Goal: Task Accomplishment & Management: Complete application form

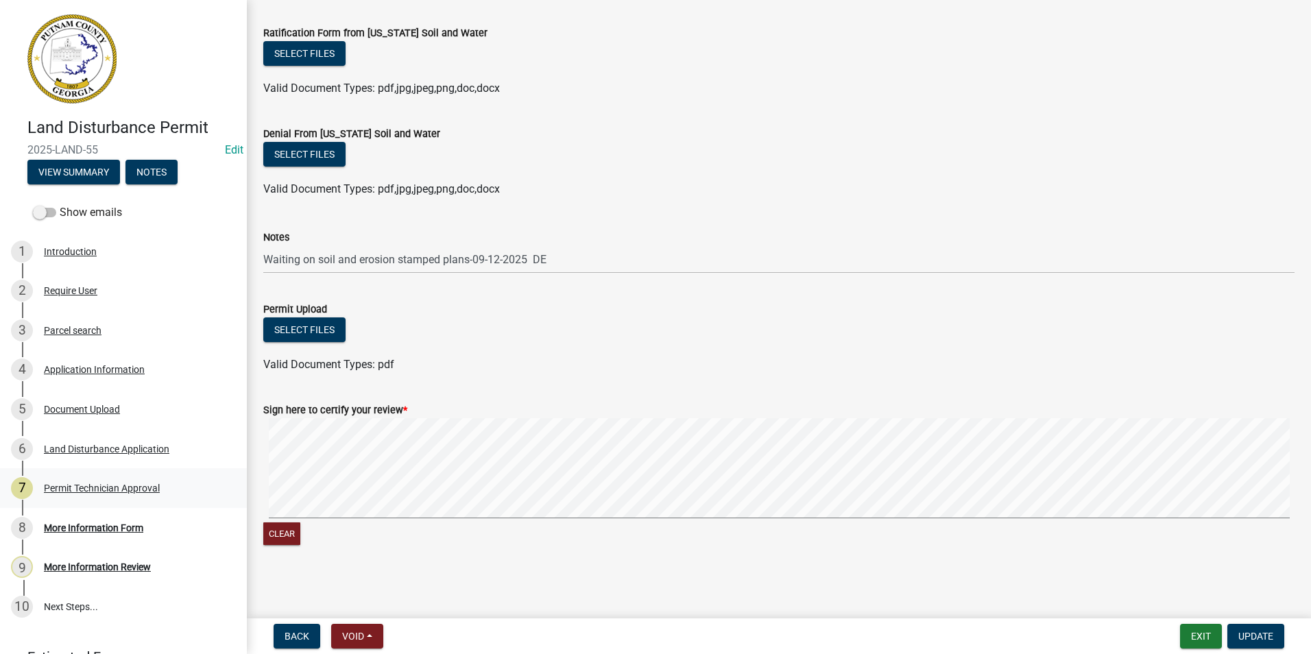
scroll to position [376, 0]
click at [169, 517] on div "8 More Information Form" at bounding box center [118, 528] width 214 height 22
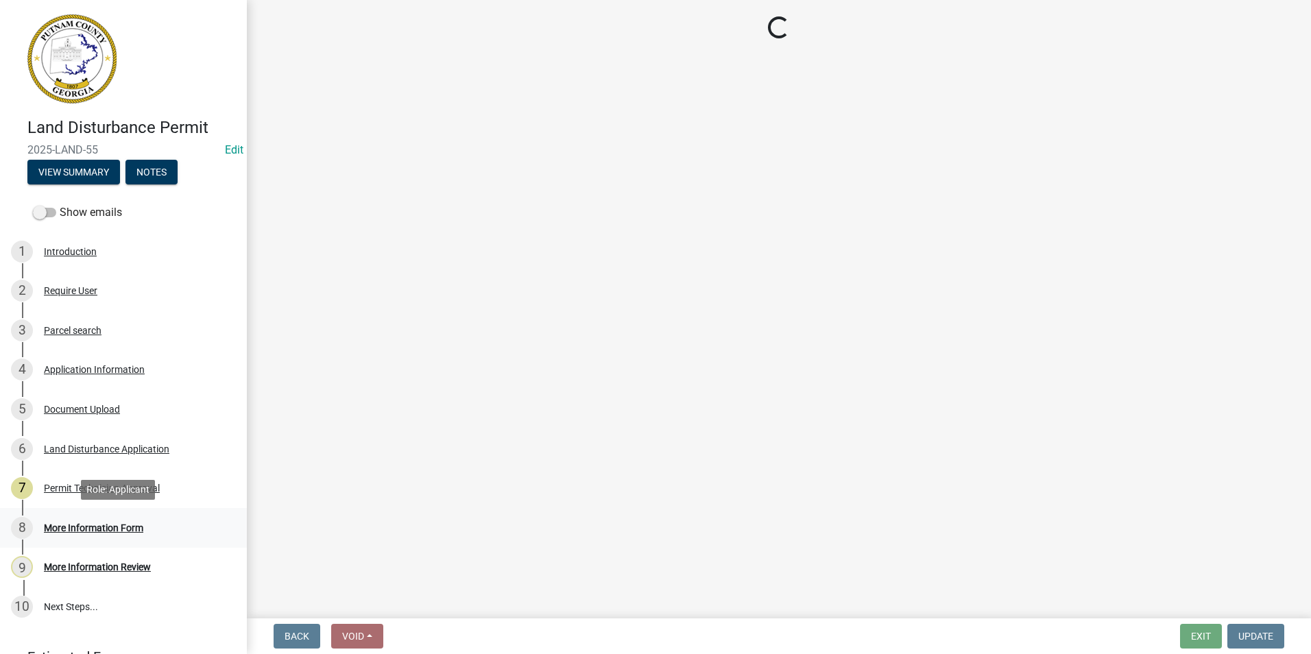
scroll to position [0, 0]
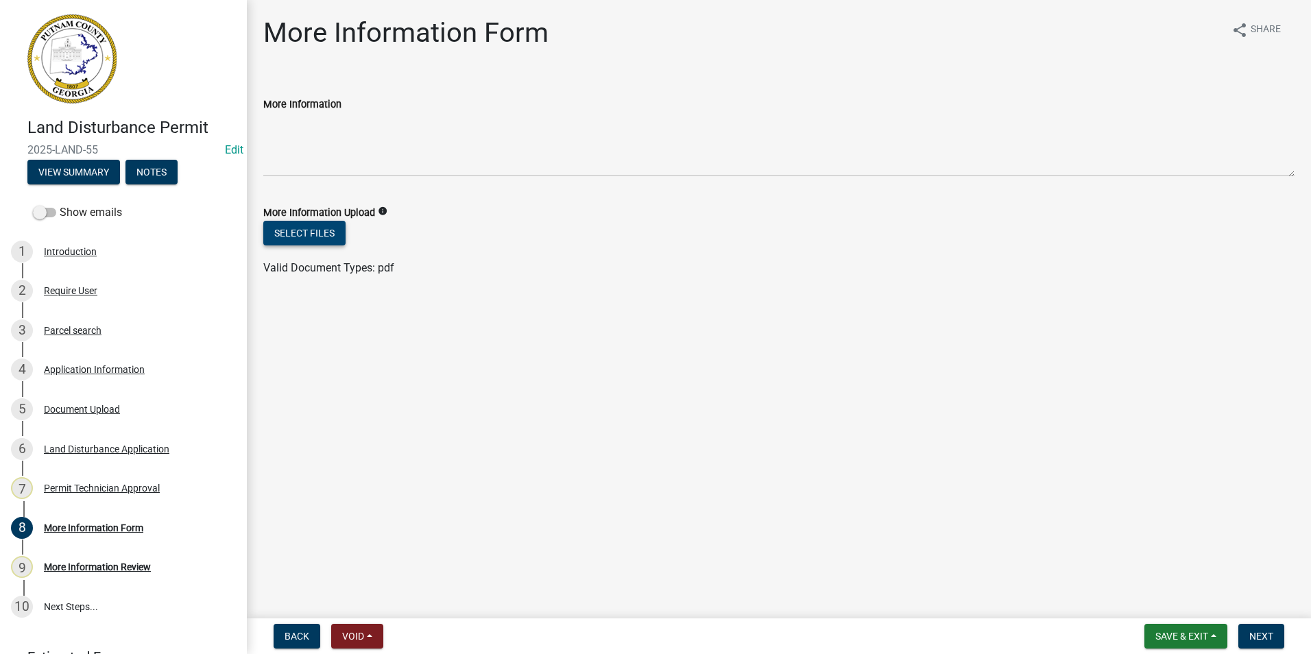
click at [318, 229] on button "Select files" at bounding box center [304, 233] width 82 height 25
click at [308, 228] on button "Select files" at bounding box center [304, 233] width 82 height 25
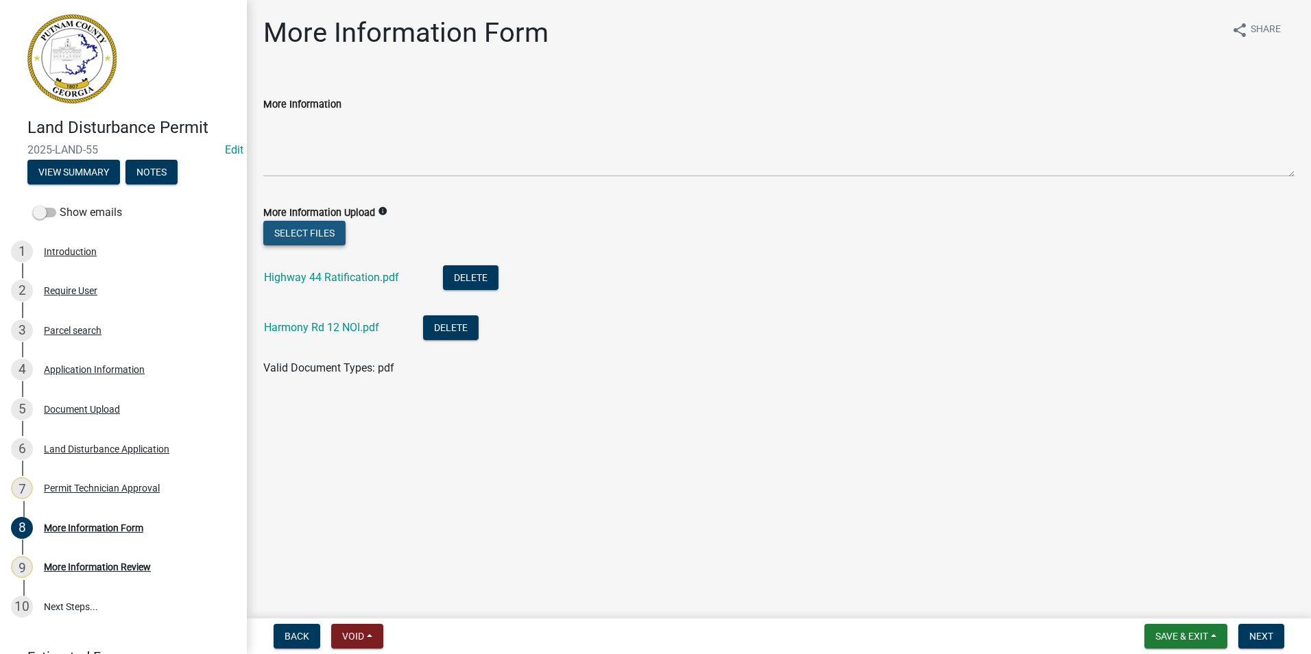
click at [308, 234] on button "Select files" at bounding box center [304, 233] width 82 height 25
click at [293, 231] on button "Select files" at bounding box center [304, 233] width 82 height 25
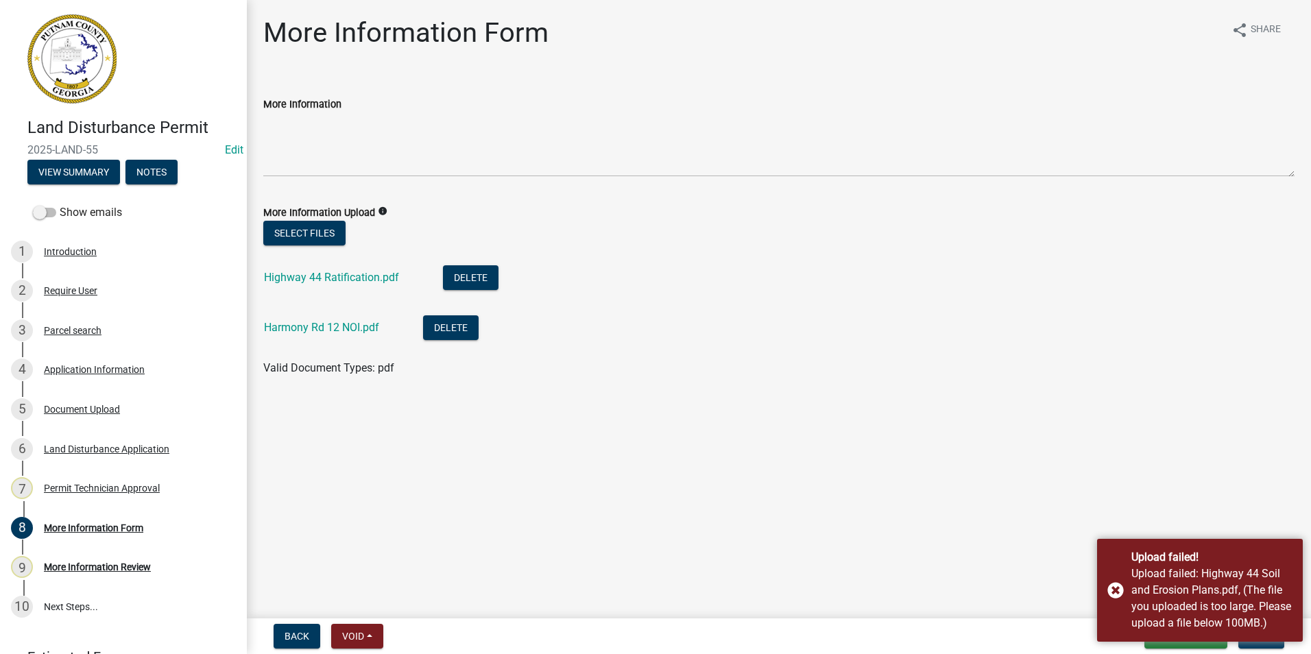
click at [932, 353] on li "Harmony Rd 12 NOI.pdf Delete" at bounding box center [778, 329] width 1031 height 50
click at [1111, 585] on div "Upload failed! Upload failed: Highway 44 Soil and Erosion Plans.pdf, (The file …" at bounding box center [1200, 590] width 206 height 103
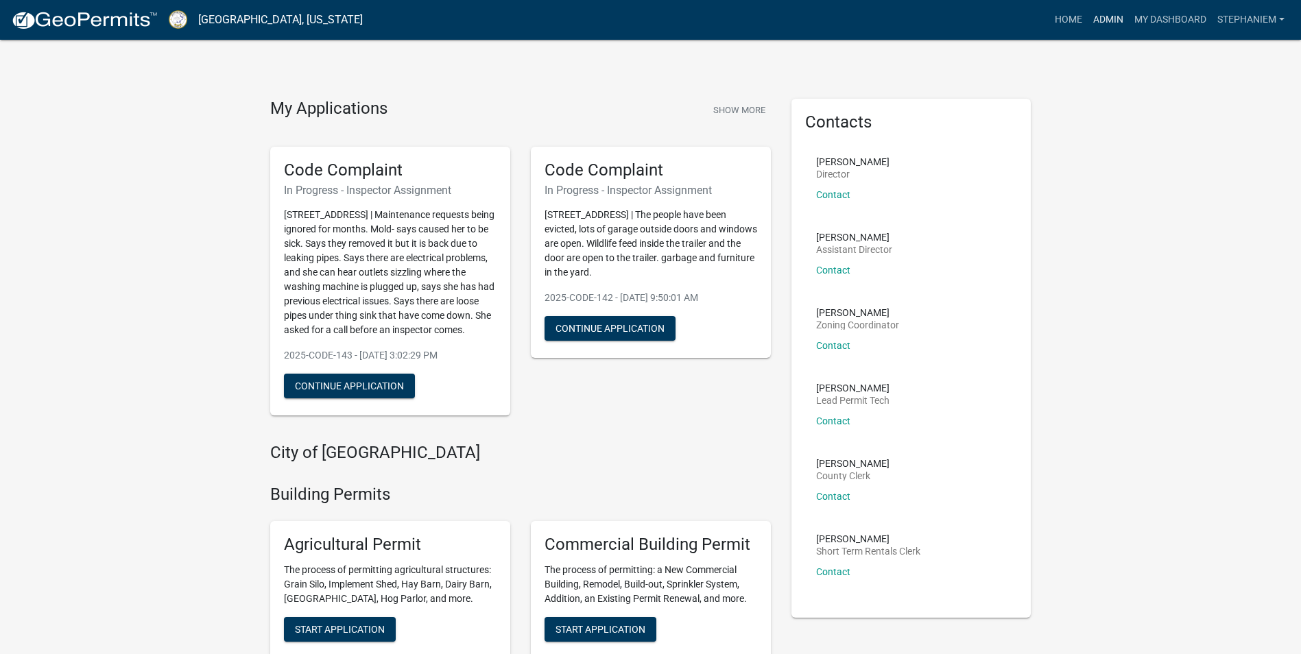
click at [1116, 28] on link "Admin" at bounding box center [1108, 20] width 41 height 26
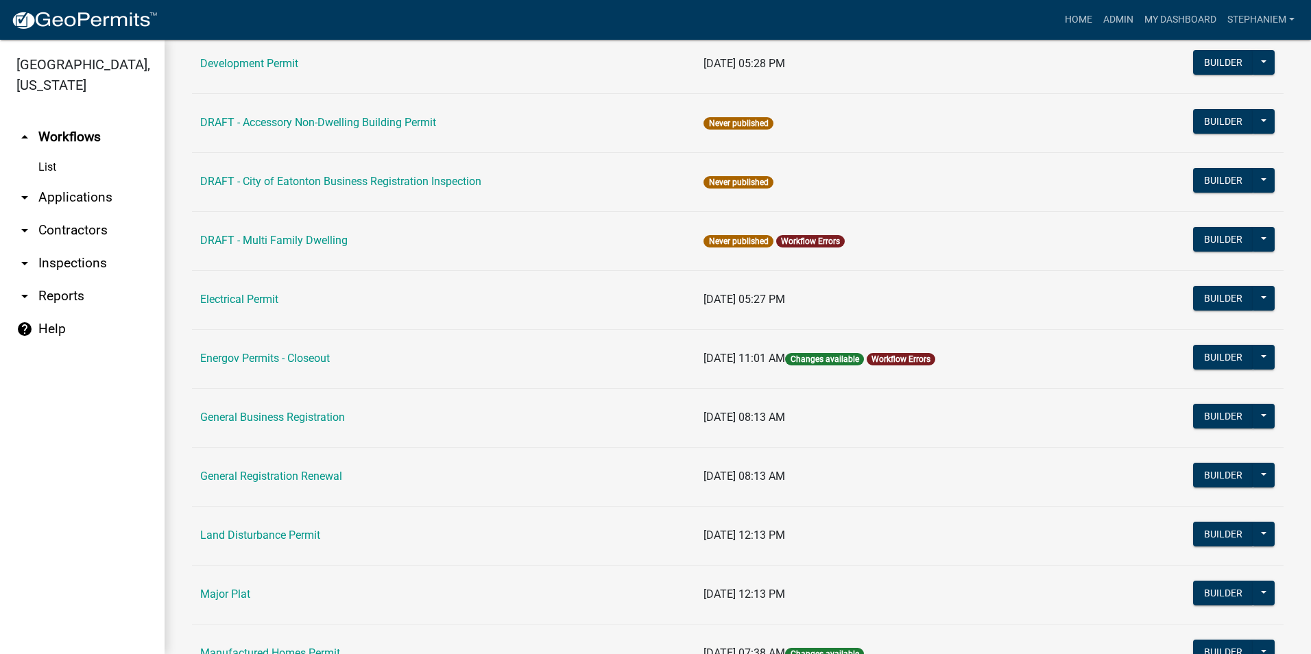
scroll to position [754, 0]
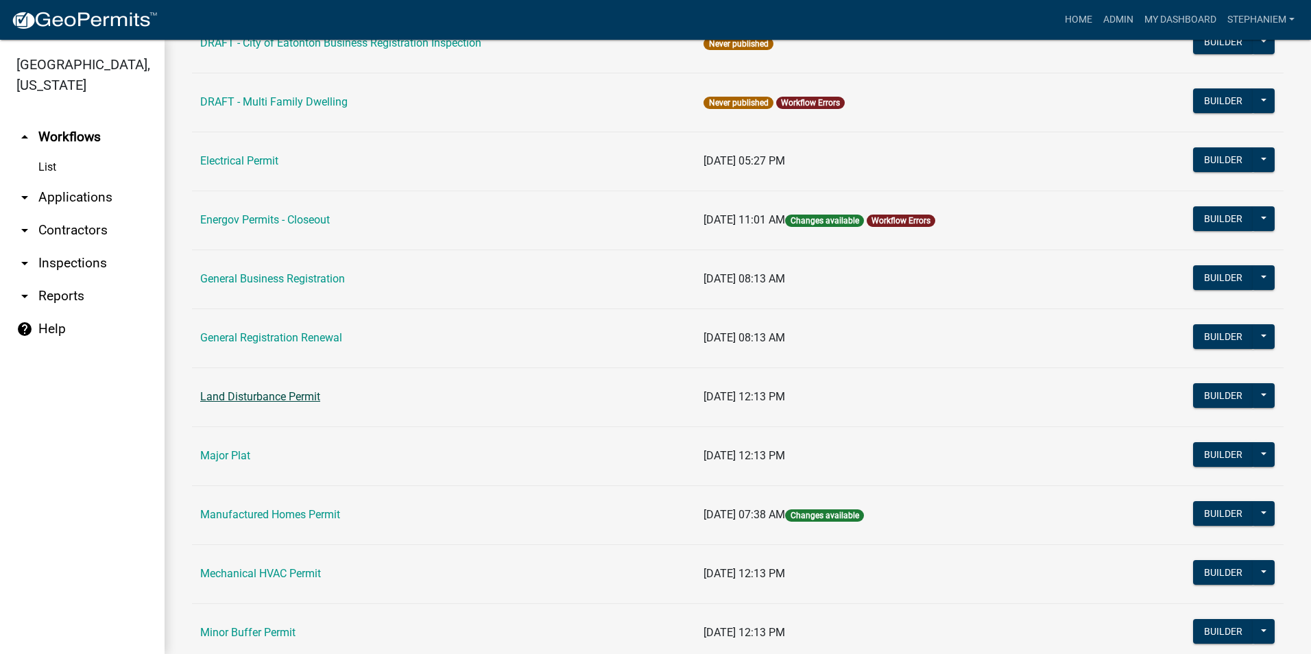
click at [313, 396] on link "Land Disturbance Permit" at bounding box center [260, 396] width 120 height 13
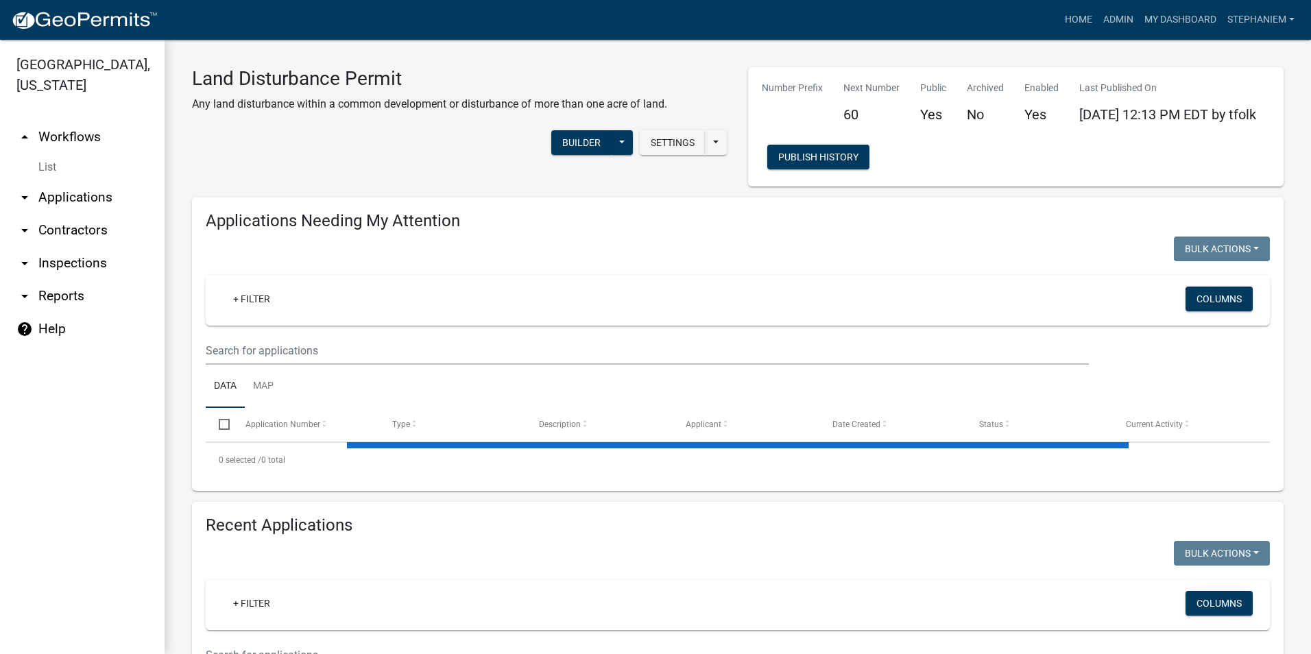
select select "3: 100"
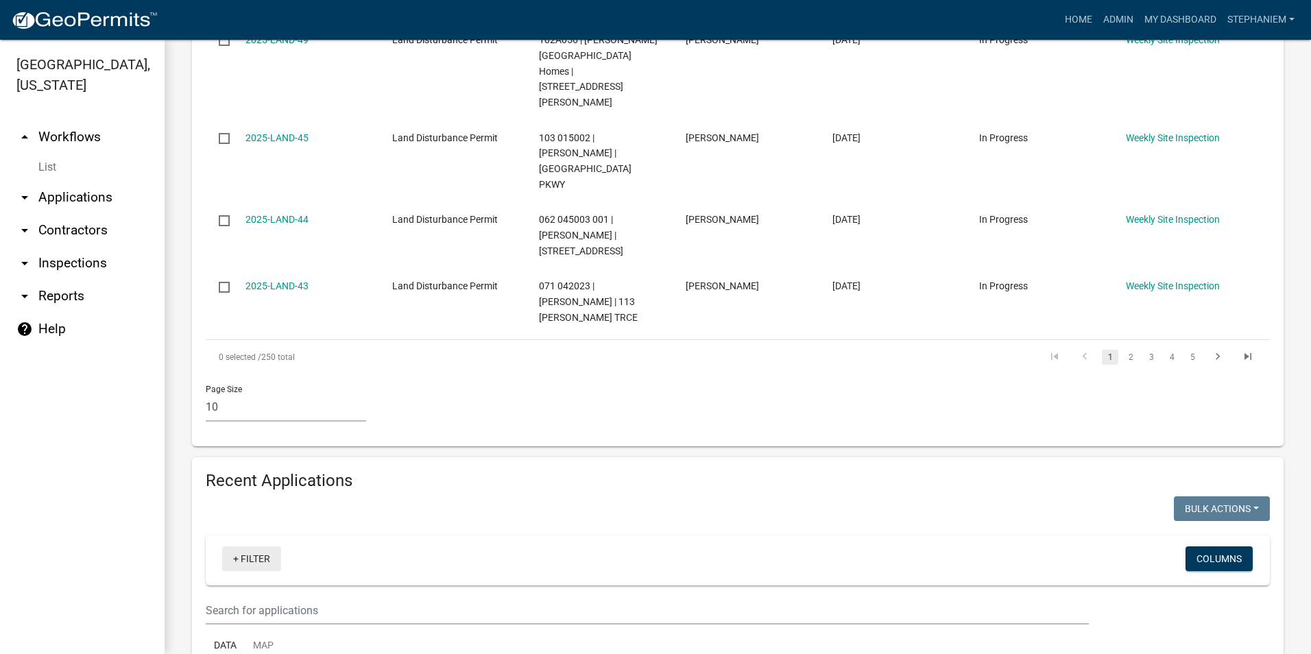
scroll to position [823, 0]
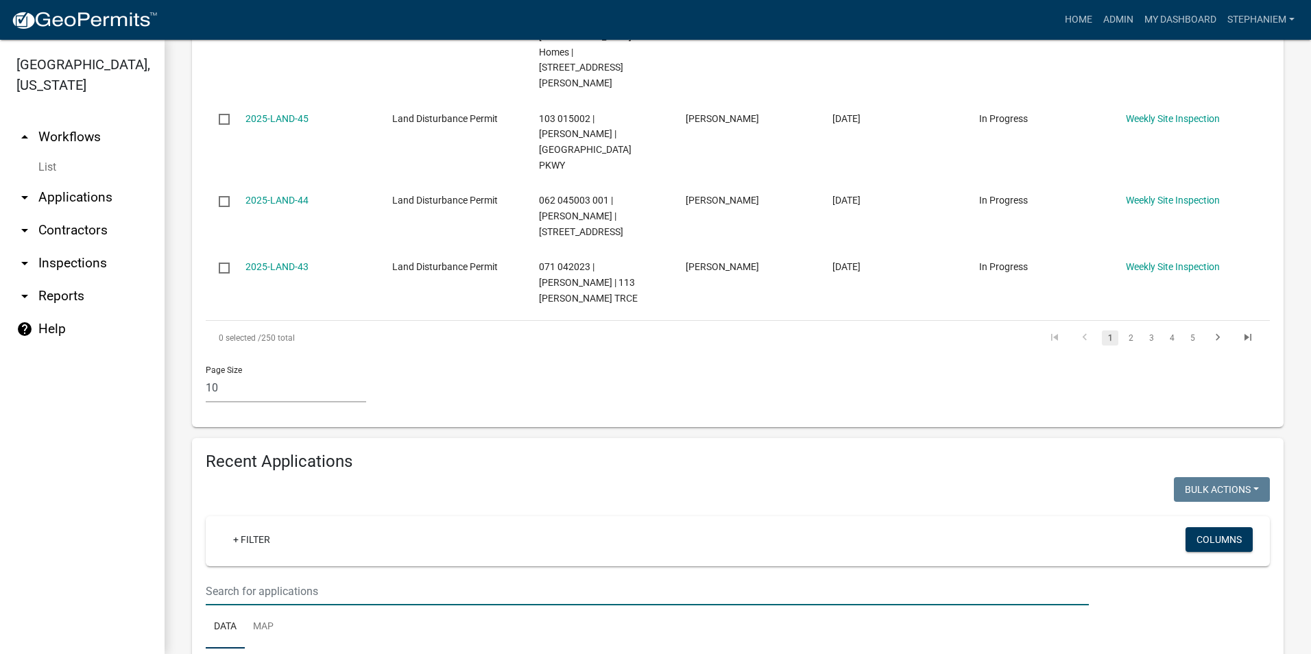
click at [234, 577] on input "text" at bounding box center [647, 591] width 883 height 28
type input "L"
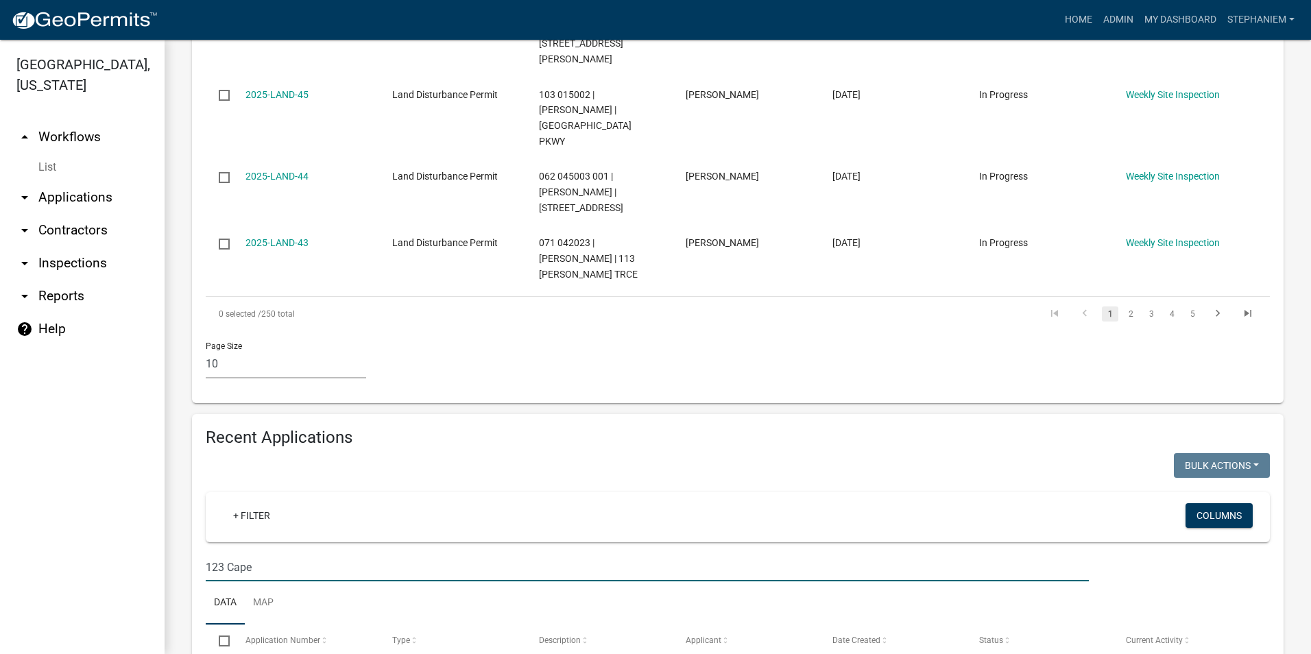
scroll to position [861, 0]
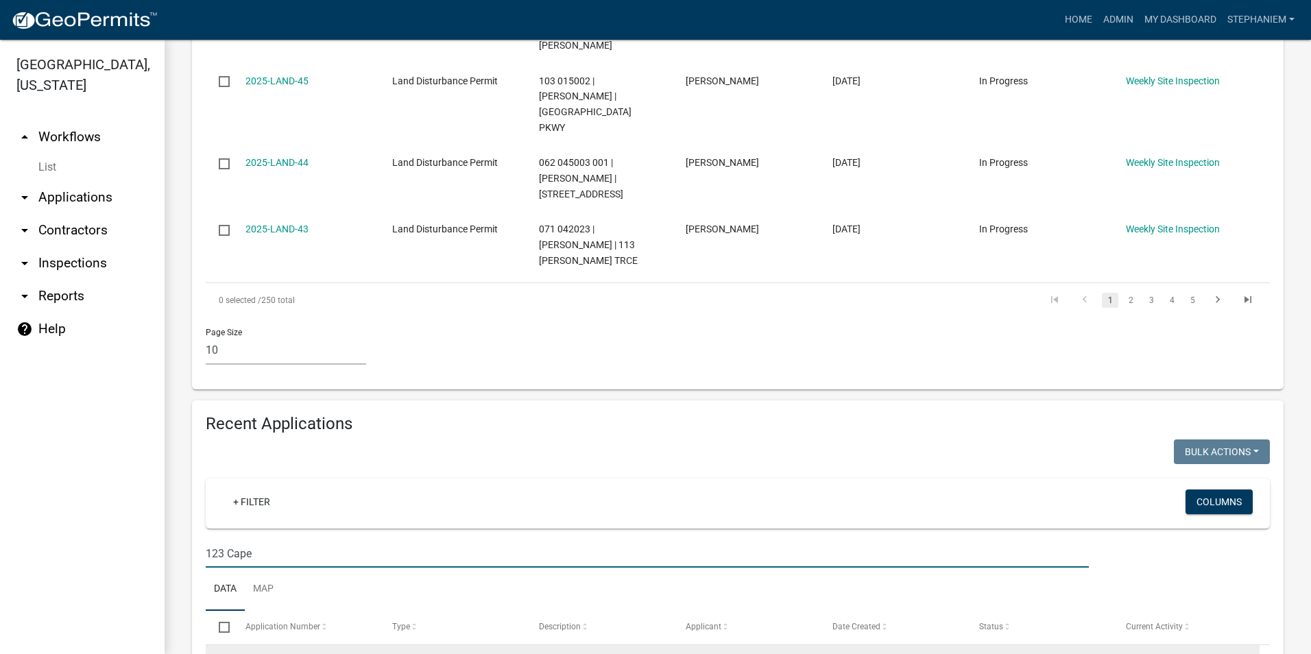
type input "123 Cape"
click at [259, 653] on link "2025-LAND-53" at bounding box center [276, 662] width 63 height 11
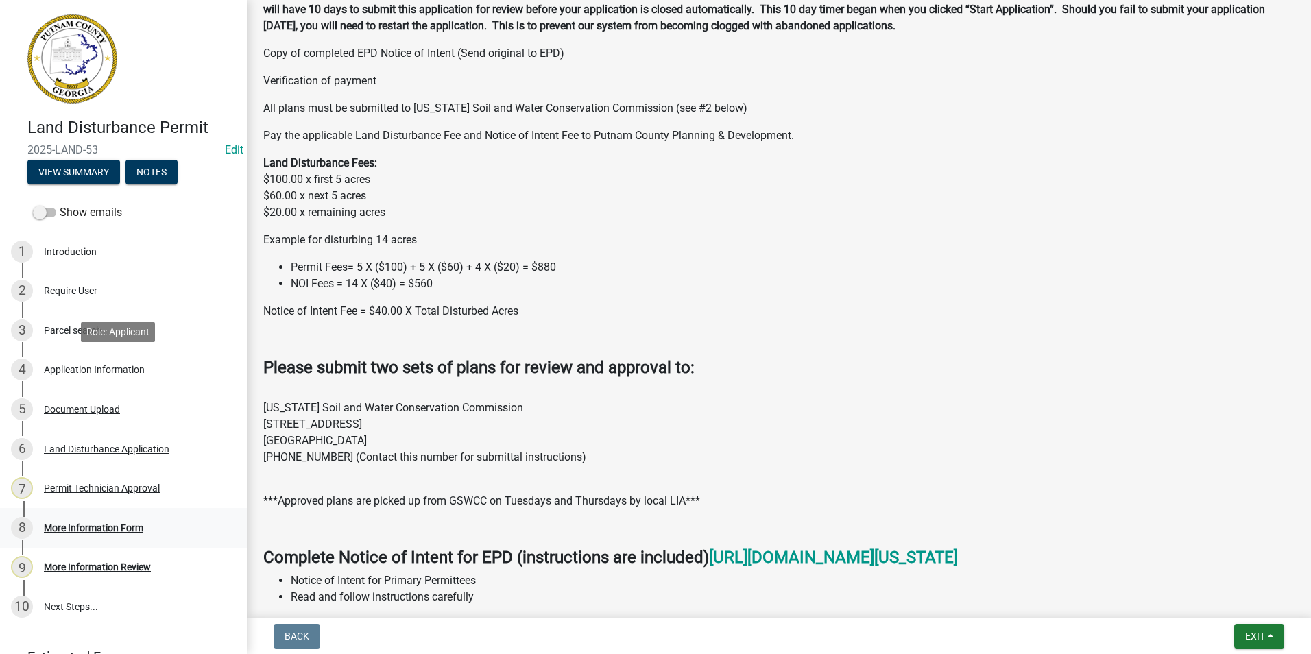
scroll to position [480, 0]
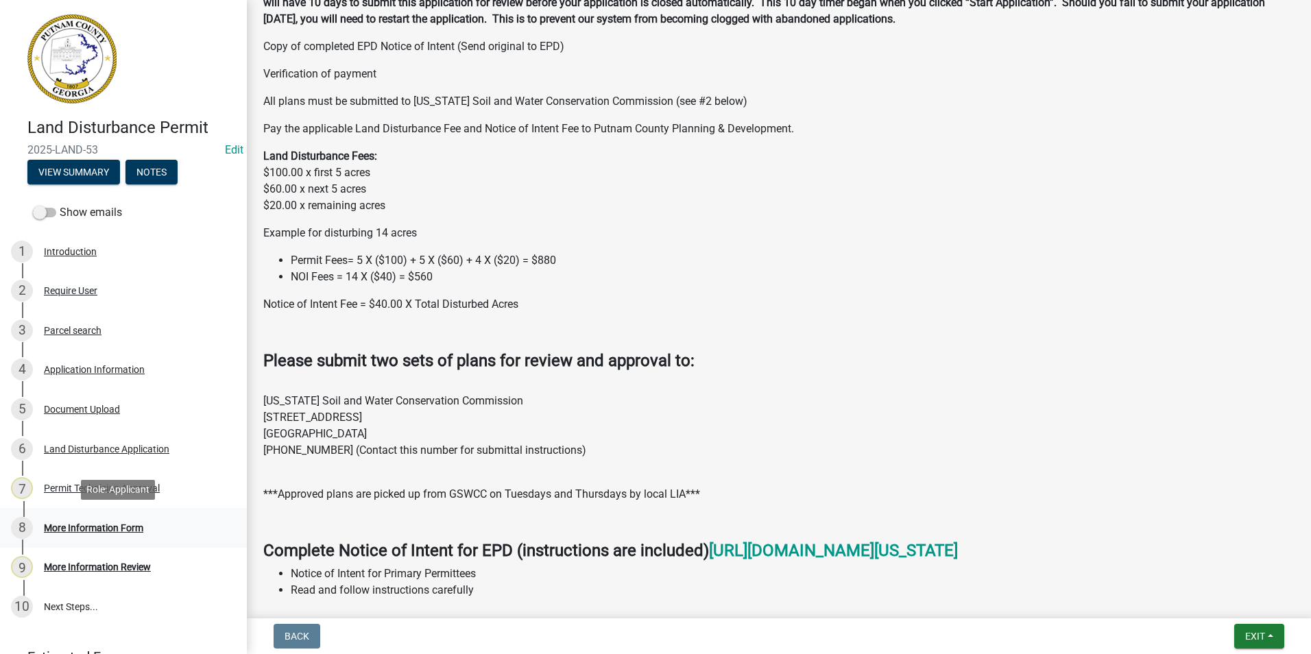
click at [120, 527] on div "More Information Form" at bounding box center [93, 528] width 99 height 10
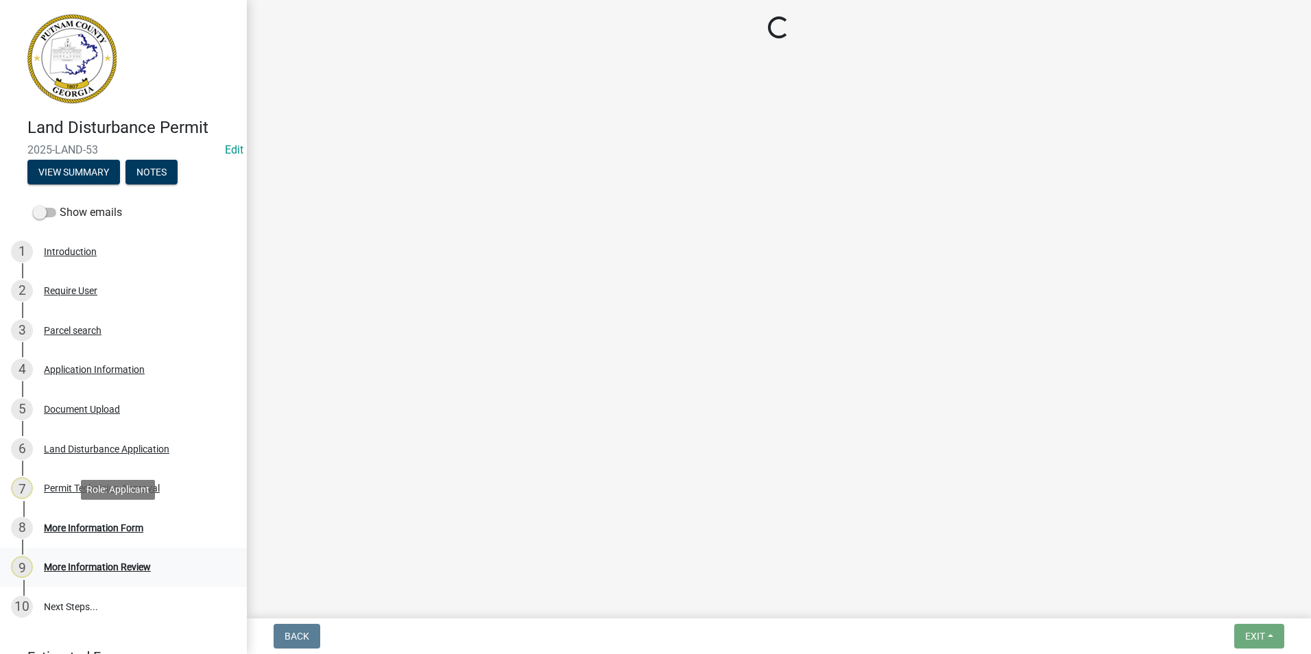
scroll to position [0, 0]
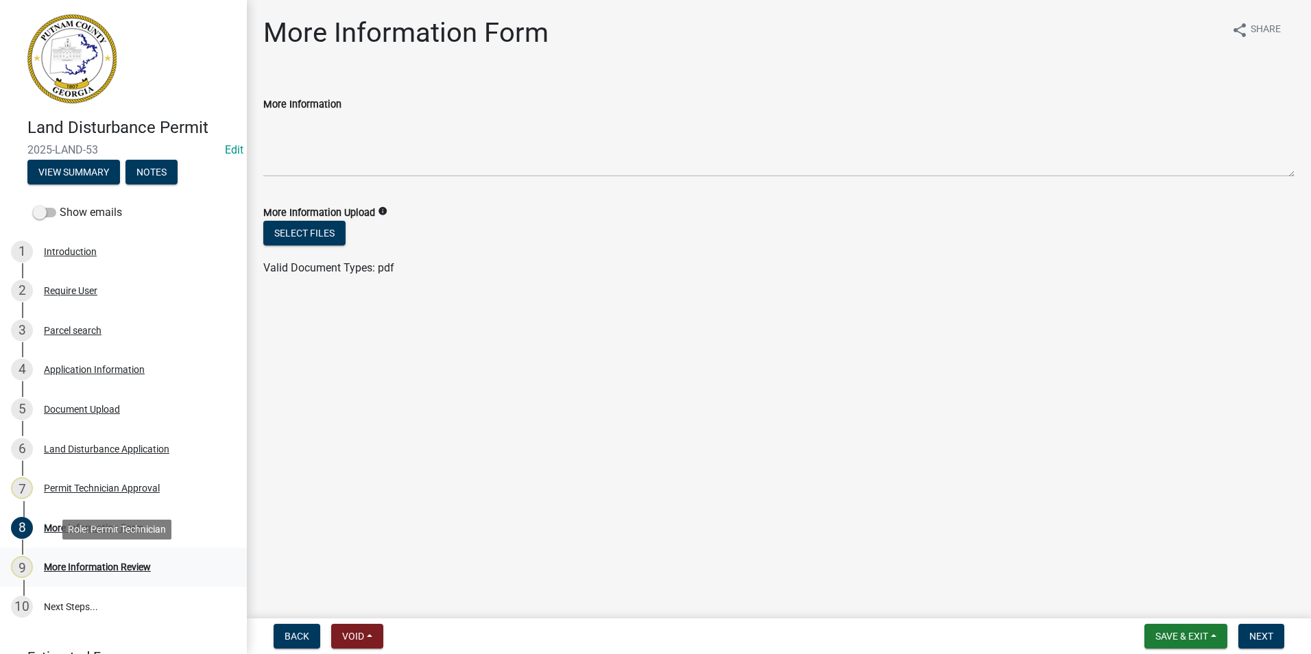
click at [125, 567] on div "More Information Review" at bounding box center [97, 567] width 107 height 10
click at [302, 237] on button "Select files" at bounding box center [304, 233] width 82 height 25
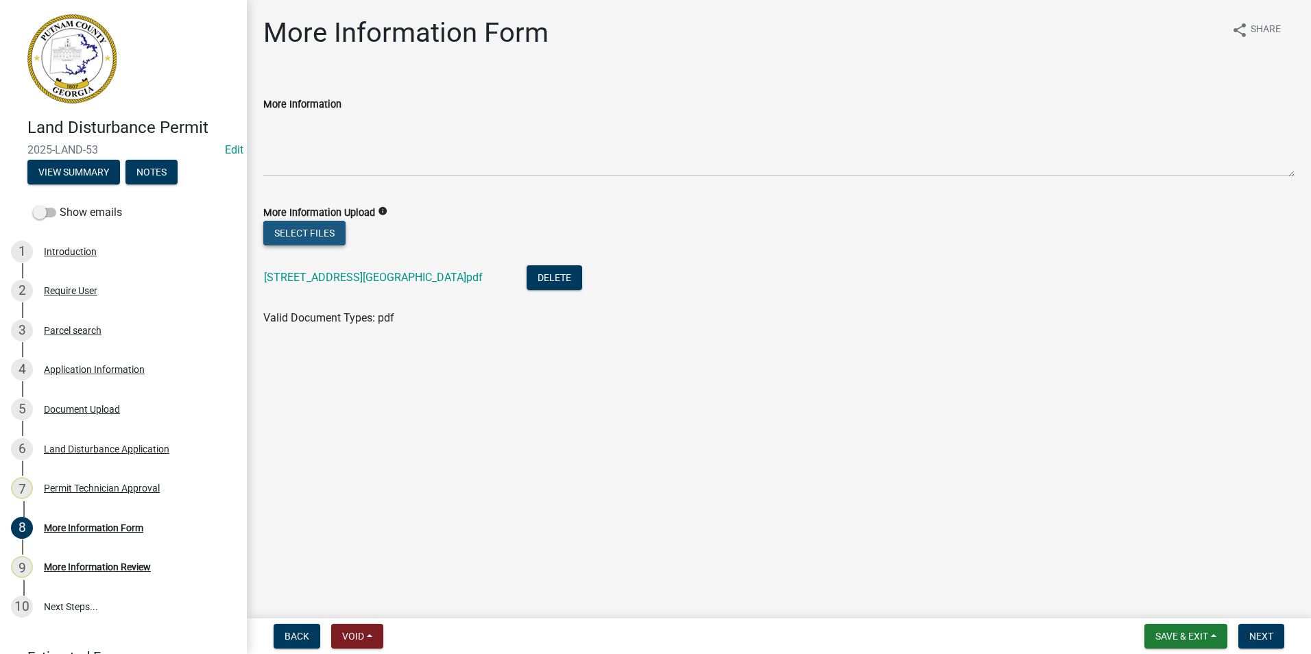
click at [325, 226] on button "Select files" at bounding box center [304, 233] width 82 height 25
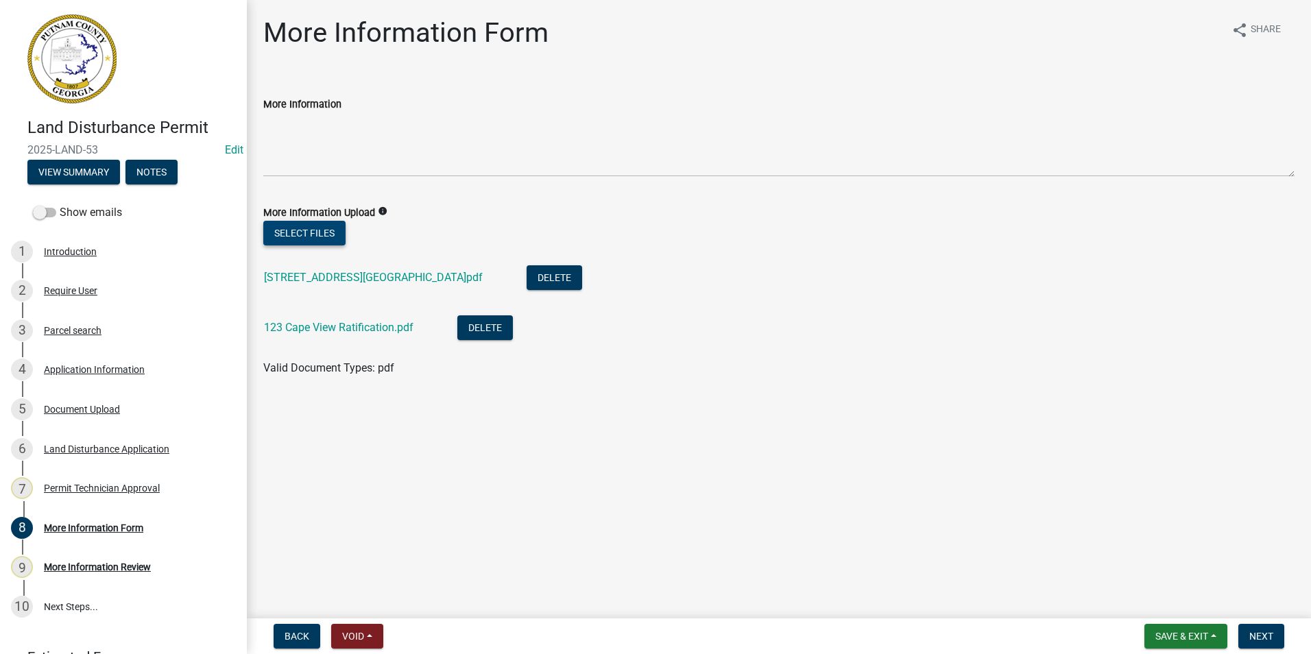
click at [305, 222] on button "Select files" at bounding box center [304, 233] width 82 height 25
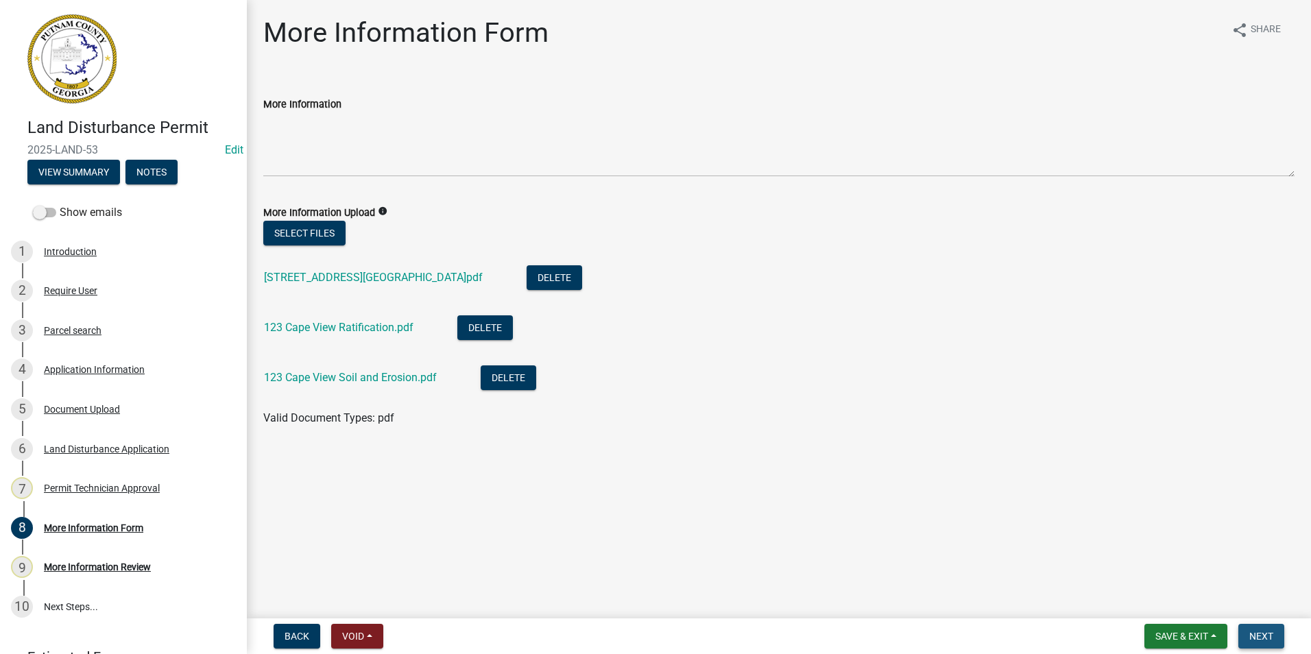
click at [1254, 641] on span "Next" at bounding box center [1261, 636] width 24 height 11
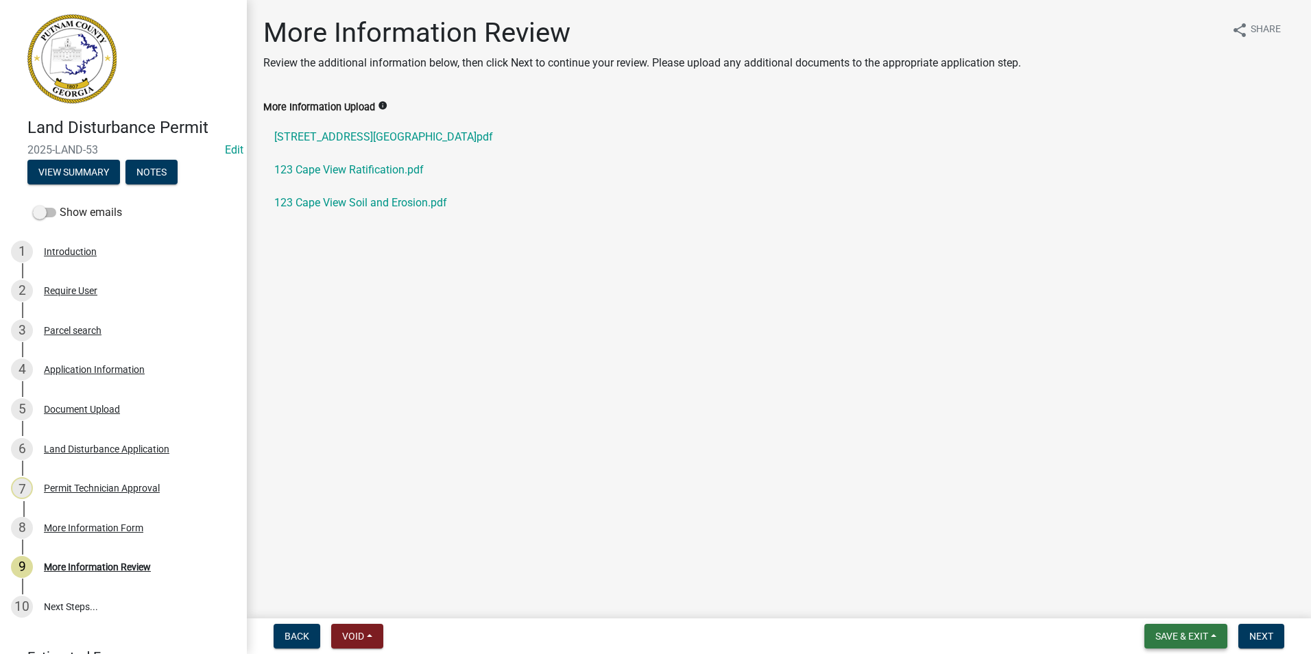
click at [1158, 628] on button "Save & Exit" at bounding box center [1185, 636] width 83 height 25
click at [1151, 605] on button "Save & Exit" at bounding box center [1173, 600] width 110 height 33
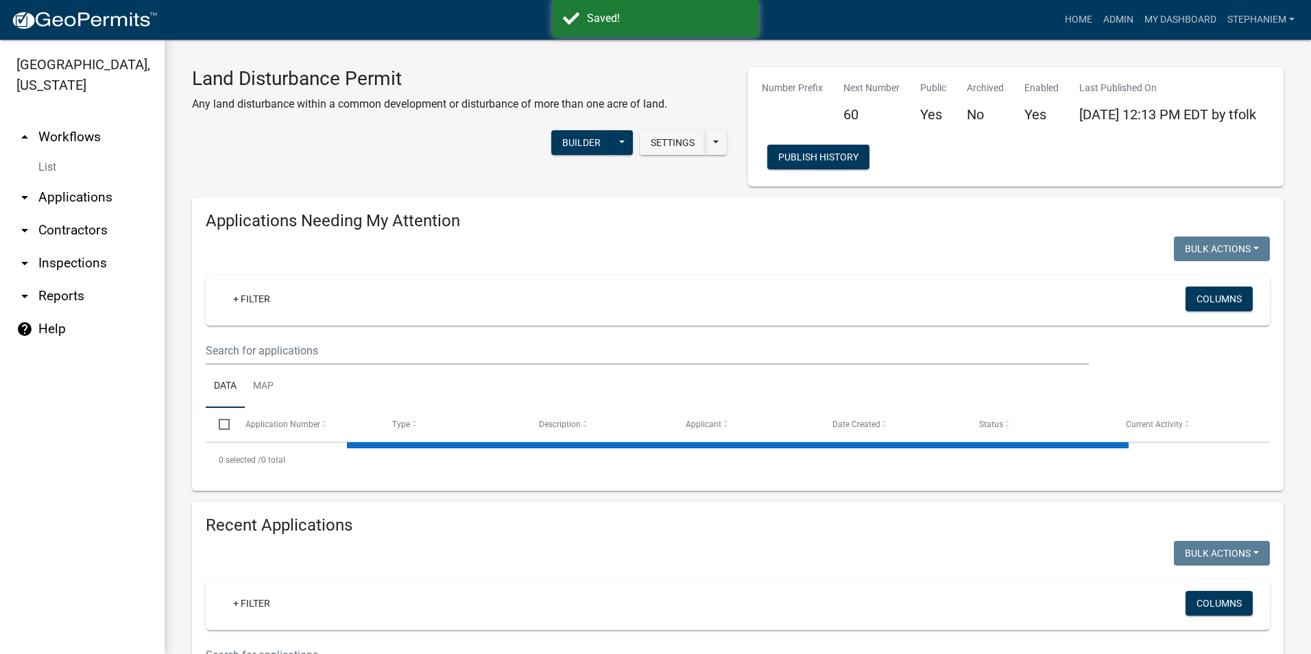
select select "3: 100"
